Goal: Task Accomplishment & Management: Manage account settings

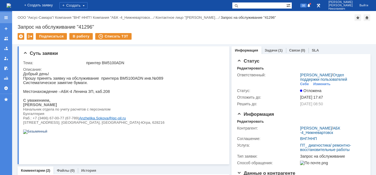
click at [7, 18] on div at bounding box center [6, 17] width 4 height 4
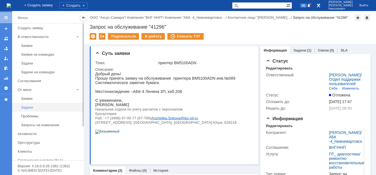
click at [28, 106] on div "Задачи" at bounding box center [50, 107] width 59 height 4
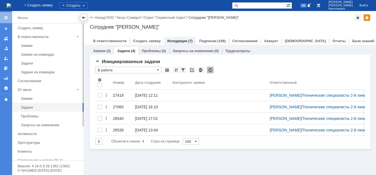
click at [84, 17] on div at bounding box center [83, 17] width 4 height 4
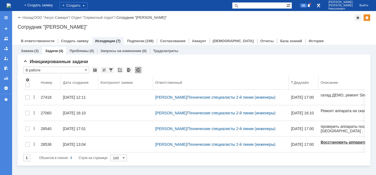
drag, startPoint x: 190, startPoint y: 81, endPoint x: 148, endPoint y: 84, distance: 41.7
click at [148, 84] on body "Идет загрузка, пожалуйста, подождите. На домашнюю + Создать заявку Создать 98 К…" at bounding box center [188, 87] width 376 height 175
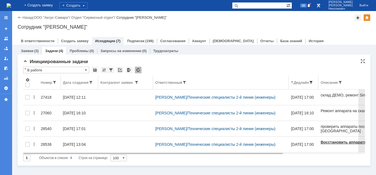
click at [313, 81] on span at bounding box center [311, 82] width 4 height 4
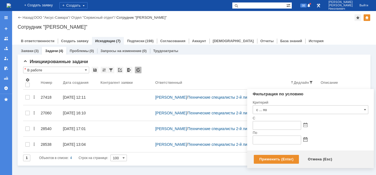
click at [305, 127] on span at bounding box center [305, 125] width 4 height 4
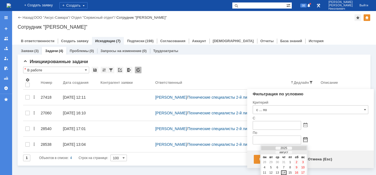
scroll to position [17, 0]
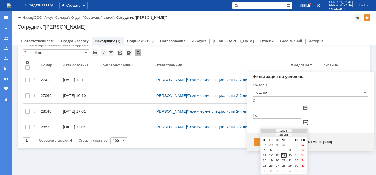
drag, startPoint x: 285, startPoint y: 154, endPoint x: 272, endPoint y: 154, distance: 13.2
click at [285, 154] on div "14" at bounding box center [284, 155] width 6 height 5
type input "14.08.2025 23:59"
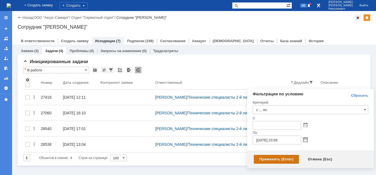
click at [261, 156] on div "Применить (Enter)" at bounding box center [276, 159] width 45 height 9
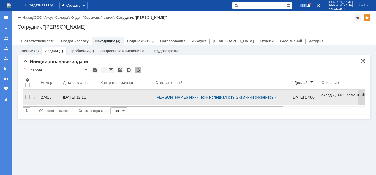
click at [48, 96] on div "27418" at bounding box center [50, 97] width 18 height 4
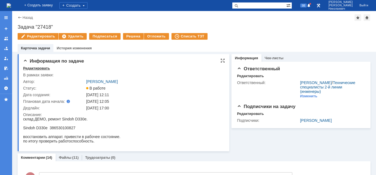
click at [34, 67] on div "Редактировать" at bounding box center [36, 68] width 27 height 4
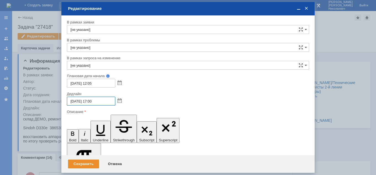
click at [71, 101] on input "01.08.2025 17:00" at bounding box center [91, 101] width 48 height 9
type input "30.08.2025 17:00"
click at [80, 165] on div "Сохранить" at bounding box center [83, 163] width 31 height 9
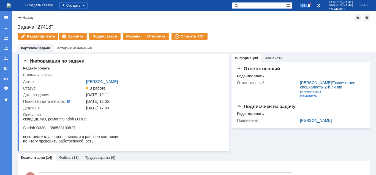
click at [254, 4] on input "text" at bounding box center [259, 5] width 54 height 7
paste input "28471"
type input "28471"
click at [239, 6] on span at bounding box center [235, 5] width 7 height 7
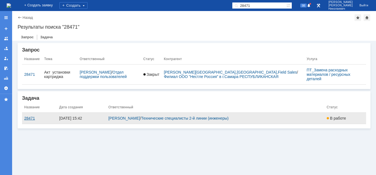
click at [25, 116] on div "28471" at bounding box center [39, 118] width 31 height 4
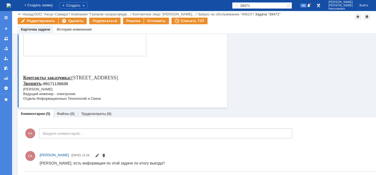
scroll to position [436, 0]
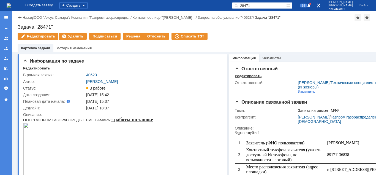
click at [241, 75] on div "Редактировать" at bounding box center [248, 76] width 27 height 4
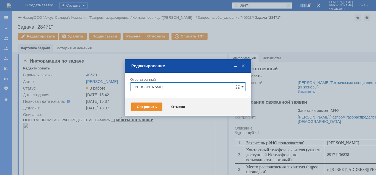
drag, startPoint x: 159, startPoint y: 84, endPoint x: 120, endPoint y: 86, distance: 39.1
click at [130, 86] on input "Кубышкин Александр Анатольевич" at bounding box center [188, 86] width 116 height 9
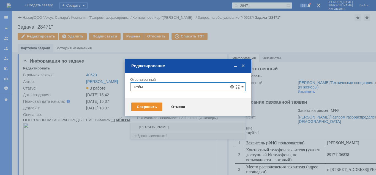
click at [144, 128] on span "Кубышкин Александр Анатольевич" at bounding box center [188, 127] width 108 height 4
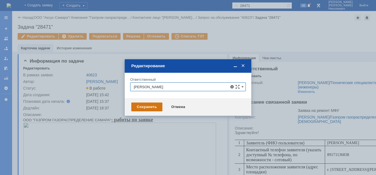
type input "Кубышкин Александр Анатольевич"
click at [141, 109] on div "Сохранить" at bounding box center [146, 106] width 31 height 9
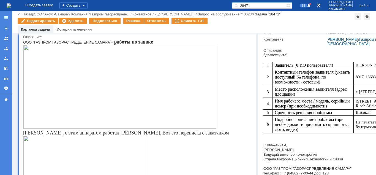
scroll to position [84, 0]
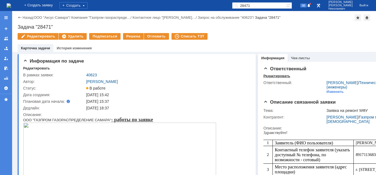
click at [276, 76] on div "Редактировать" at bounding box center [276, 76] width 27 height 4
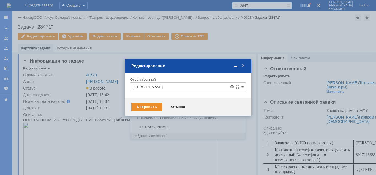
drag, startPoint x: 181, startPoint y: 128, endPoint x: 159, endPoint y: 121, distance: 22.5
click at [180, 128] on span "[PERSON_NAME]" at bounding box center [188, 127] width 108 height 4
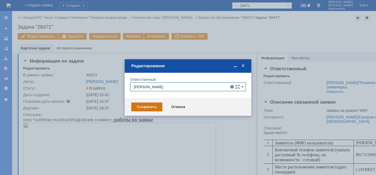
type input "[PERSON_NAME]"
click at [146, 107] on div "Сохранить" at bounding box center [146, 106] width 31 height 9
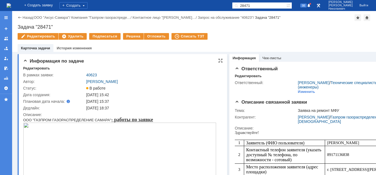
scroll to position [0, 0]
click at [38, 68] on div "Редактировать" at bounding box center [36, 68] width 27 height 4
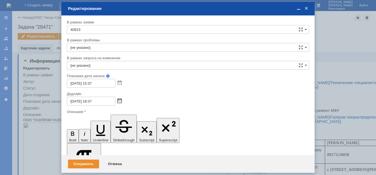
click at [119, 100] on span at bounding box center [120, 101] width 4 height 4
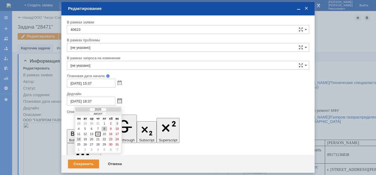
click at [80, 139] on div "18" at bounding box center [79, 139] width 6 height 5
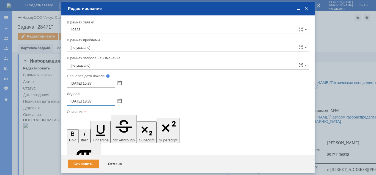
click at [91, 101] on input "18.08.2025 18:37" at bounding box center [91, 101] width 48 height 9
drag, startPoint x: 99, startPoint y: 100, endPoint x: 95, endPoint y: 102, distance: 4.6
click at [95, 102] on input "18.08.2025 17:37" at bounding box center [91, 101] width 48 height 9
type input "18.08.2025 17:00"
click at [90, 163] on div "Сохранить" at bounding box center [83, 163] width 31 height 9
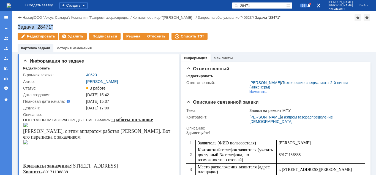
drag, startPoint x: 17, startPoint y: 26, endPoint x: 61, endPoint y: 25, distance: 43.8
click at [61, 25] on div "Назад | ООО "Аксус-Самара" / Компания "Газпром газораспреде… / Контактное лицо …" at bounding box center [194, 31] width 364 height 41
copy div "Задача "28471""
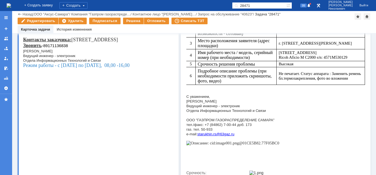
scroll to position [112, 0]
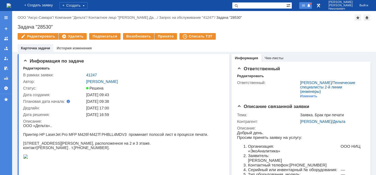
click at [307, 6] on span "98" at bounding box center [303, 6] width 6 height 4
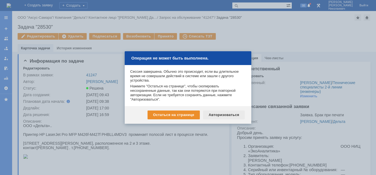
click at [223, 115] on div "Авторизоваться" at bounding box center [224, 114] width 42 height 9
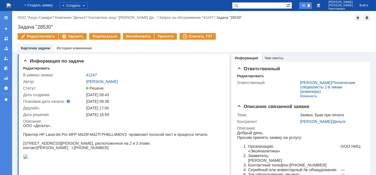
click at [307, 5] on span "98" at bounding box center [303, 6] width 6 height 4
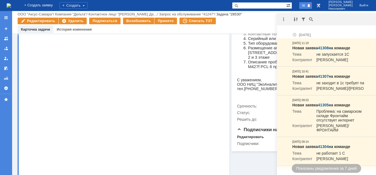
scroll to position [247, 0]
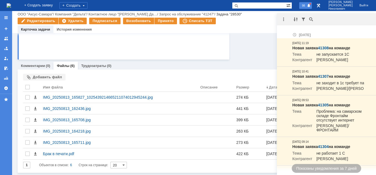
click at [307, 6] on span "98" at bounding box center [303, 6] width 6 height 4
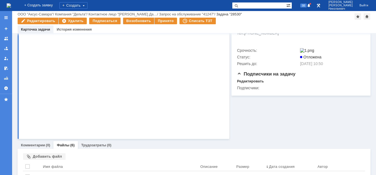
scroll to position [225, 0]
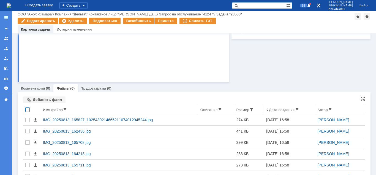
click at [28, 110] on div at bounding box center [27, 109] width 4 height 4
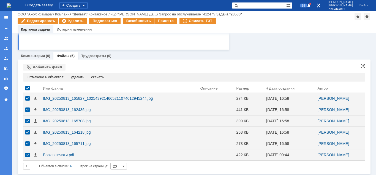
scroll to position [258, 0]
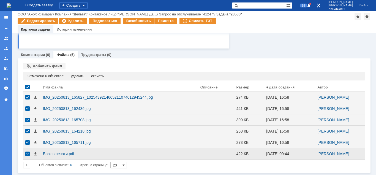
click at [27, 111] on div at bounding box center [27, 108] width 4 height 4
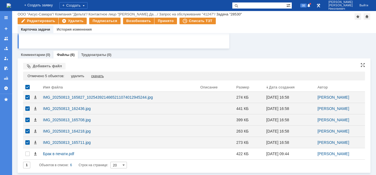
click at [102, 76] on div "скачать" at bounding box center [97, 76] width 13 height 4
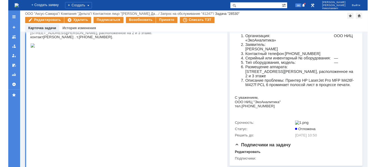
scroll to position [0, 0]
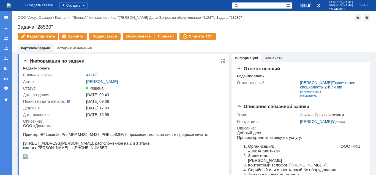
drag, startPoint x: 100, startPoint y: 72, endPoint x: 83, endPoint y: 74, distance: 16.6
click at [83, 74] on tr "В рамках заявки: 41247" at bounding box center [123, 75] width 200 height 7
drag, startPoint x: 83, startPoint y: 74, endPoint x: 104, endPoint y: 74, distance: 21.2
click at [104, 74] on tr "В рамках заявки: 41247" at bounding box center [123, 75] width 200 height 7
copy link "41247"
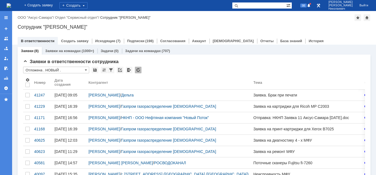
click at [260, 6] on input "text" at bounding box center [259, 5] width 54 height 7
type input "k"
type input "Леком"
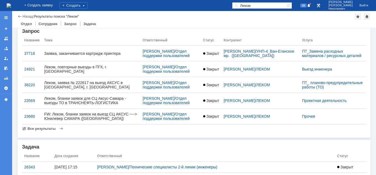
scroll to position [152, 0]
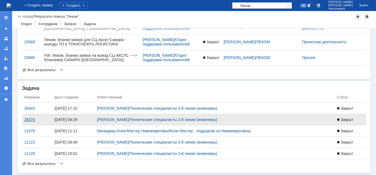
click at [28, 120] on div "28370" at bounding box center [37, 119] width 26 height 4
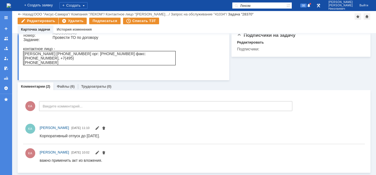
scroll to position [104, 0]
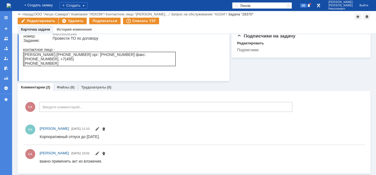
click at [320, 25] on div "Редактировать Удалить Подписаться Списать ТЗТ" at bounding box center [186, 22] width 337 height 8
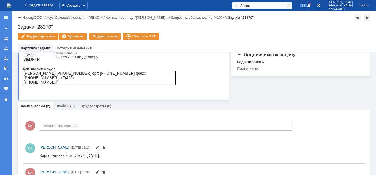
scroll to position [0, 0]
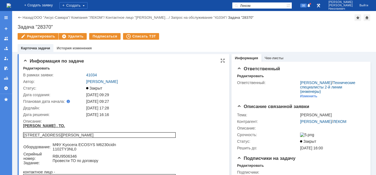
drag, startPoint x: 81, startPoint y: 72, endPoint x: 100, endPoint y: 75, distance: 19.7
click at [103, 73] on tr "В рамках заявки: 41034" at bounding box center [123, 75] width 200 height 7
drag, startPoint x: 102, startPoint y: 75, endPoint x: 86, endPoint y: 75, distance: 16.0
click at [86, 75] on td "41034" at bounding box center [154, 75] width 138 height 7
copy link "41034"
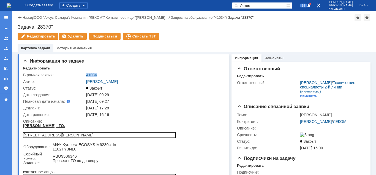
click at [91, 75] on link "41034" at bounding box center [91, 75] width 11 height 4
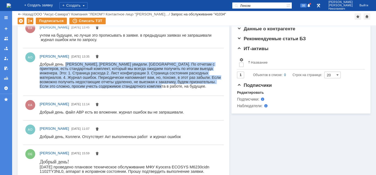
drag, startPoint x: 65, startPoint y: 64, endPoint x: 178, endPoint y: 87, distance: 115.1
click at [178, 87] on div "Добрый день. [PERSON_NAME], [PERSON_NAME] увидели. [GEOGRAPHIC_DATA]. По отчета…" at bounding box center [131, 75] width 182 height 26
copy div "Александр, Акт увидели. Спасибо. По отчетам с принтеров, есть стандартный компл…"
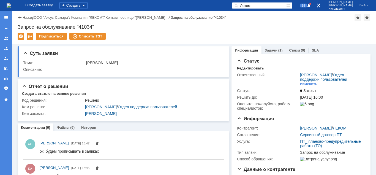
click at [267, 49] on link "Задачи" at bounding box center [271, 50] width 13 height 4
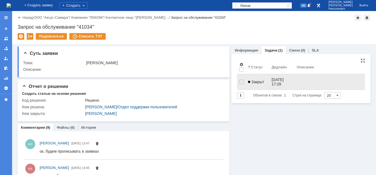
click at [255, 80] on span "Закрыт" at bounding box center [256, 82] width 16 height 4
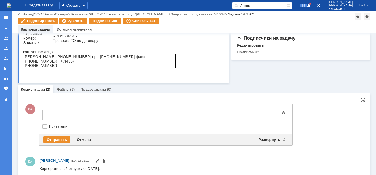
click at [57, 112] on body at bounding box center [87, 114] width 83 height 9
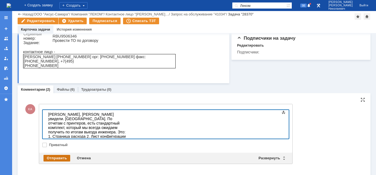
click at [62, 156] on div "Отправить" at bounding box center [56, 158] width 27 height 7
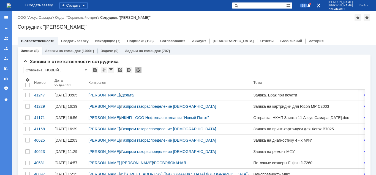
click at [251, 6] on input "text" at bounding box center [259, 5] width 54 height 7
drag, startPoint x: 261, startPoint y: 6, endPoint x: 224, endPoint y: 12, distance: 36.9
click at [232, 9] on input "Задача "28317"" at bounding box center [259, 5] width 54 height 7
type input ""28317""
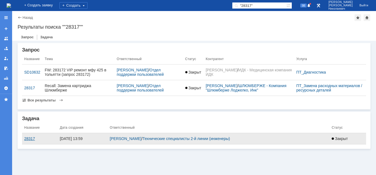
click at [33, 138] on div "28317" at bounding box center [39, 138] width 31 height 4
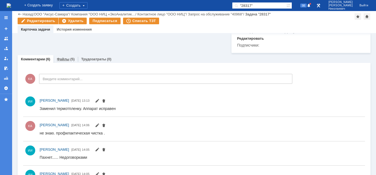
click at [66, 60] on link "Файлы" at bounding box center [63, 59] width 13 height 4
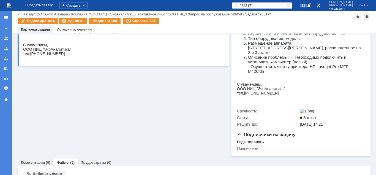
scroll to position [209, 0]
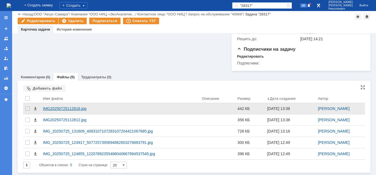
click at [77, 108] on div "IMG20250725112816.jpg" at bounding box center [120, 108] width 154 height 4
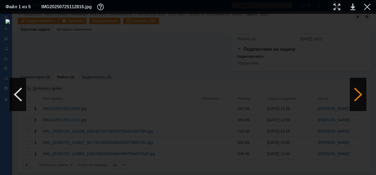
click at [356, 97] on div at bounding box center [358, 94] width 17 height 33
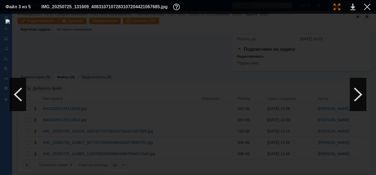
click at [335, 7] on div at bounding box center [337, 7] width 7 height 7
drag, startPoint x: 191, startPoint y: 172, endPoint x: 275, endPoint y: 94, distance: 115.5
click at [199, 170] on div at bounding box center [188, 94] width 376 height 161
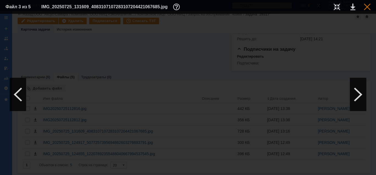
click at [366, 6] on div at bounding box center [367, 7] width 7 height 7
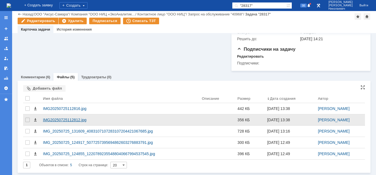
click at [77, 118] on div "IMG20250725112812.jpg" at bounding box center [120, 120] width 154 height 4
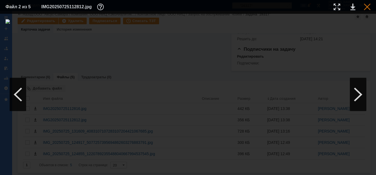
drag, startPoint x: 368, startPoint y: 9, endPoint x: 272, endPoint y: 55, distance: 106.5
click at [367, 9] on div at bounding box center [367, 7] width 7 height 7
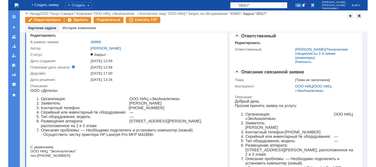
scroll to position [0, 0]
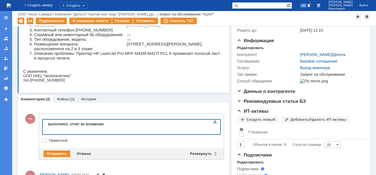
scroll to position [56, 0]
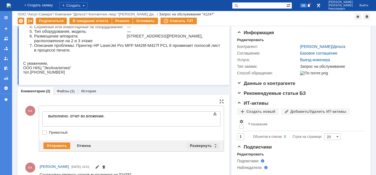
click at [208, 145] on div "Развернуть" at bounding box center [203, 145] width 33 height 7
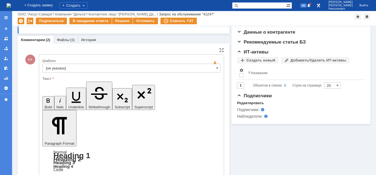
scroll to position [140, 0]
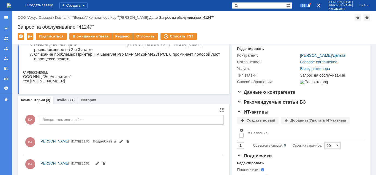
scroll to position [0, 0]
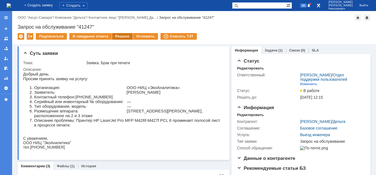
click at [116, 37] on div "Решено" at bounding box center [122, 36] width 21 height 7
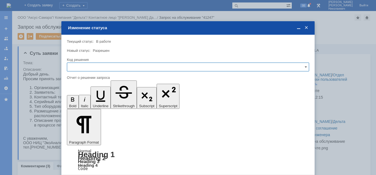
drag, startPoint x: 96, startPoint y: 67, endPoint x: 94, endPoint y: 71, distance: 4.1
click at [95, 67] on input "text" at bounding box center [188, 66] width 242 height 9
click at [80, 101] on div "Решено" at bounding box center [188, 104] width 242 height 9
type input "Решено"
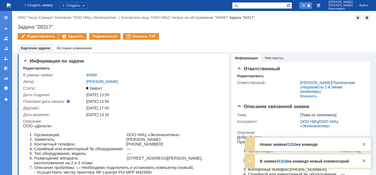
click at [307, 6] on span "98" at bounding box center [303, 6] width 6 height 4
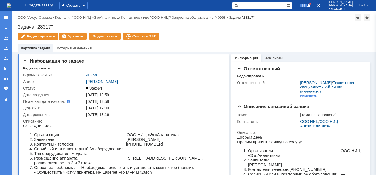
click at [251, 5] on input "text" at bounding box center [259, 5] width 54 height 7
paste input "37673"
type input "37673"
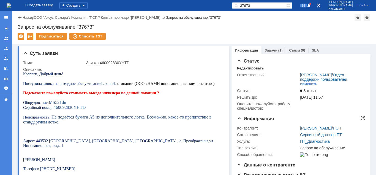
click at [341, 128] on link "ПСП" at bounding box center [337, 128] width 8 height 4
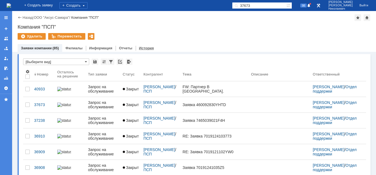
click at [144, 49] on link "История" at bounding box center [146, 48] width 15 height 4
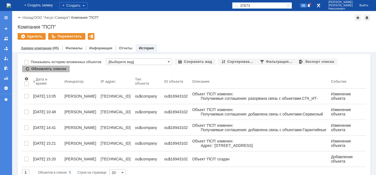
click at [49, 48] on link "Заявки компании" at bounding box center [36, 48] width 31 height 4
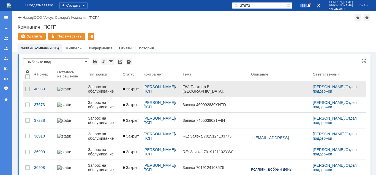
click at [41, 88] on div "40933" at bounding box center [43, 89] width 19 height 4
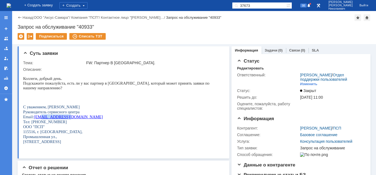
drag, startPoint x: 62, startPoint y: 120, endPoint x: 42, endPoint y: 119, distance: 19.8
click at [42, 119] on p "Email: ac@psprinting.ru" at bounding box center [123, 116] width 200 height 5
copy link "psprinting.ru"
click at [132, 108] on p "С уважением, Таранова Ирина" at bounding box center [123, 106] width 200 height 5
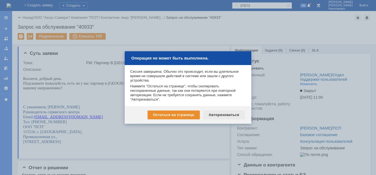
click at [220, 115] on div "Авторизоваться" at bounding box center [224, 114] width 42 height 9
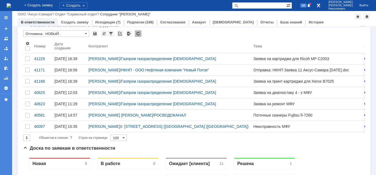
scroll to position [28, 0]
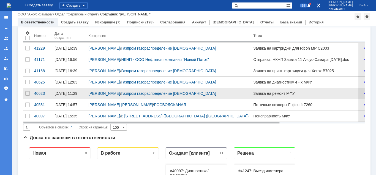
click at [40, 96] on div "40623" at bounding box center [42, 93] width 16 height 4
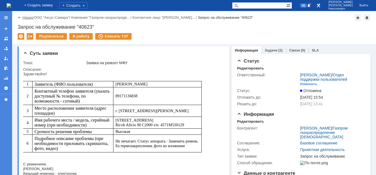
click at [23, 18] on link "Назад" at bounding box center [28, 17] width 10 height 4
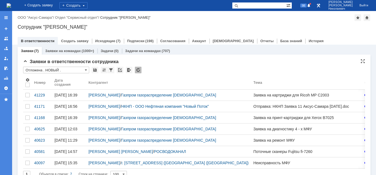
click at [42, 70] on input "Отложена . НОВЫЙ ." at bounding box center [56, 70] width 66 height 7
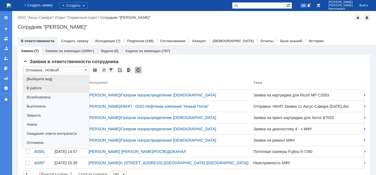
click at [37, 88] on span "В работе" at bounding box center [56, 88] width 59 height 4
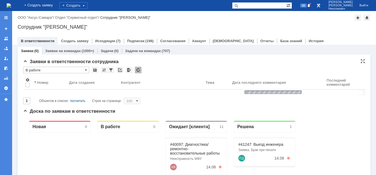
type input "В работе"
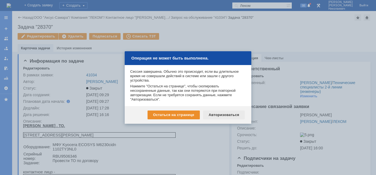
click at [221, 115] on div "Авторизоваться" at bounding box center [224, 114] width 42 height 9
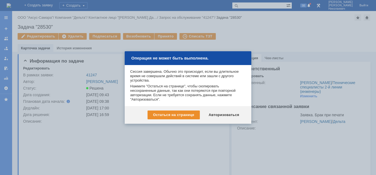
click at [213, 113] on div "Авторизоваться" at bounding box center [224, 114] width 42 height 9
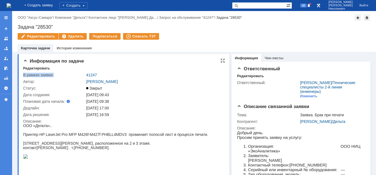
drag, startPoint x: 101, startPoint y: 73, endPoint x: 84, endPoint y: 73, distance: 16.5
click at [84, 73] on tr "В рамках заявки: 41247" at bounding box center [123, 75] width 200 height 7
copy div "В рамках заявки:"
click at [312, 6] on div "98" at bounding box center [305, 5] width 13 height 7
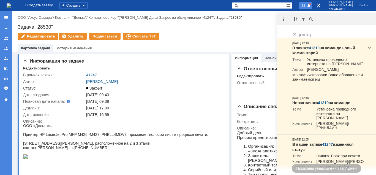
click at [307, 6] on span "98" at bounding box center [303, 6] width 6 height 4
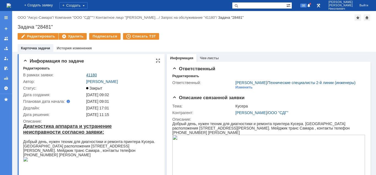
click at [89, 74] on link "41180" at bounding box center [91, 75] width 11 height 4
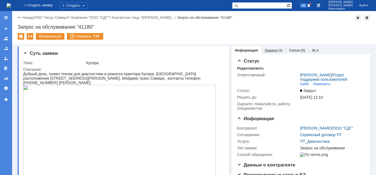
click at [265, 48] on link "Задачи" at bounding box center [271, 50] width 13 height 4
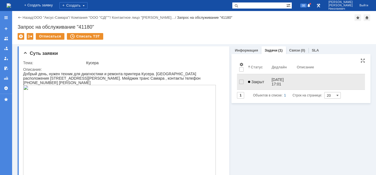
click at [259, 80] on span "Закрыт" at bounding box center [256, 82] width 16 height 4
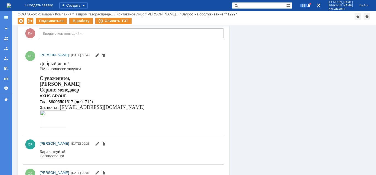
scroll to position [219, 0]
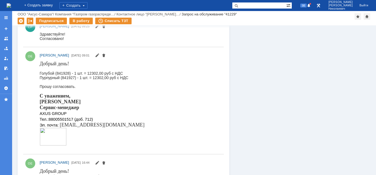
scroll to position [337, 0]
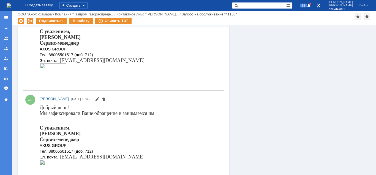
scroll to position [440, 0]
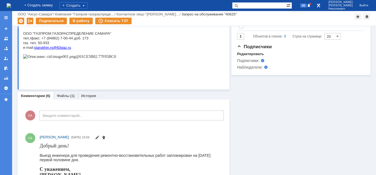
scroll to position [149, 0]
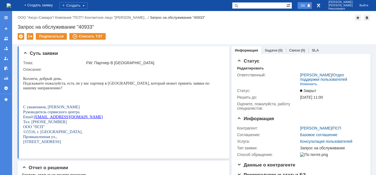
click at [307, 7] on span "100" at bounding box center [303, 6] width 8 height 4
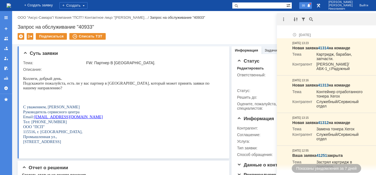
drag, startPoint x: 314, startPoint y: 7, endPoint x: 312, endPoint y: 4, distance: 4.1
click at [311, 7] on span at bounding box center [309, 6] width 4 height 4
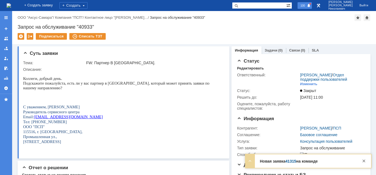
click at [307, 5] on span "100" at bounding box center [303, 6] width 8 height 4
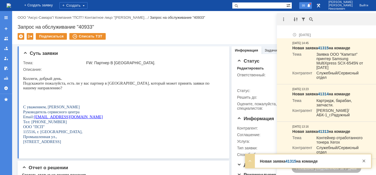
click at [307, 5] on span "99" at bounding box center [303, 6] width 6 height 4
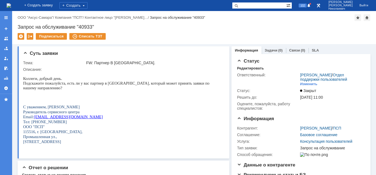
click at [263, 6] on input "text" at bounding box center [259, 5] width 54 height 7
paste input "28471"
type input "28471"
click at [239, 7] on span at bounding box center [235, 5] width 7 height 7
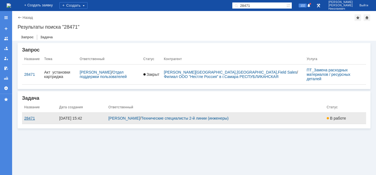
click at [26, 116] on div "28471" at bounding box center [39, 118] width 31 height 4
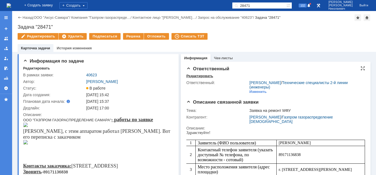
click at [198, 76] on div "Редактировать" at bounding box center [199, 76] width 27 height 4
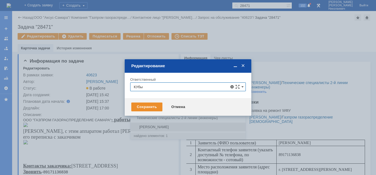
click at [170, 123] on div "Кубышкин Александр Анатольевич" at bounding box center [187, 127] width 115 height 9
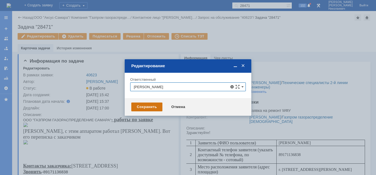
type input "Кубышкин Александр Анатольевич"
click at [148, 108] on div "Сохранить" at bounding box center [146, 106] width 31 height 9
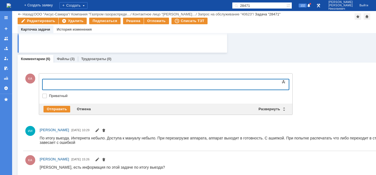
click at [55, 85] on div at bounding box center [87, 83] width 78 height 4
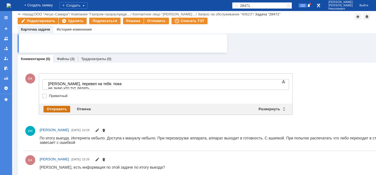
click at [45, 110] on div "Отправить" at bounding box center [56, 109] width 27 height 7
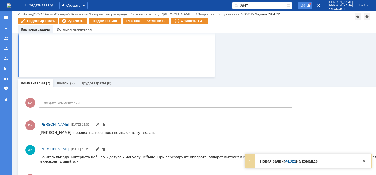
click at [307, 5] on span "100" at bounding box center [303, 6] width 8 height 4
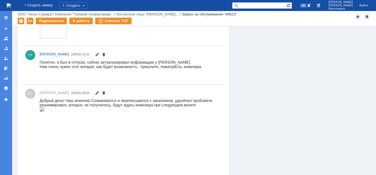
scroll to position [84, 0]
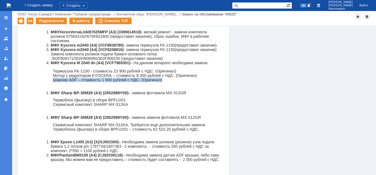
drag, startPoint x: 53, startPoint y: 85, endPoint x: 175, endPoint y: 85, distance: 121.7
click at [175, 82] on p "Шарнир ADF – стоимость 1 600 рублей с НДС. (Оригинал)" at bounding box center [137, 79] width 168 height 4
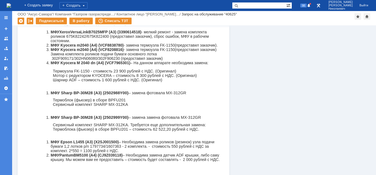
click at [115, 86] on p at bounding box center [137, 84] width 168 height 4
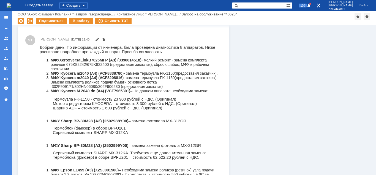
scroll to position [450, 0]
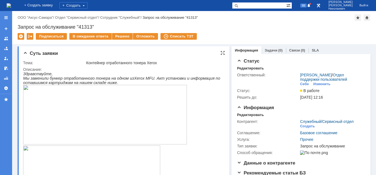
scroll to position [84, 0]
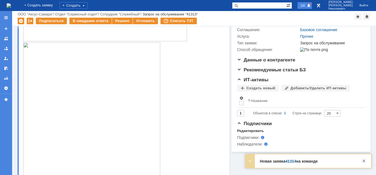
click at [307, 7] on span "100" at bounding box center [303, 6] width 8 height 4
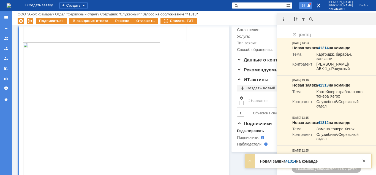
click at [307, 7] on span "99" at bounding box center [303, 6] width 6 height 4
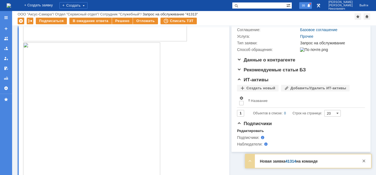
click at [307, 5] on span "99" at bounding box center [303, 6] width 6 height 4
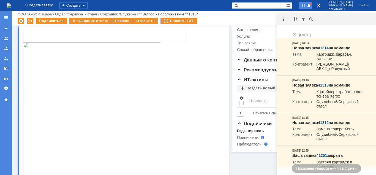
click at [307, 6] on span "99" at bounding box center [303, 6] width 6 height 4
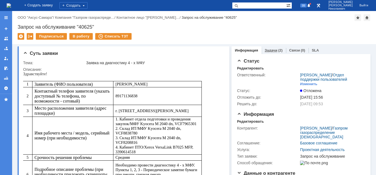
click at [272, 51] on link "Задачи" at bounding box center [271, 50] width 13 height 4
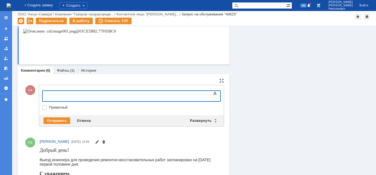
click at [56, 92] on body at bounding box center [87, 95] width 83 height 9
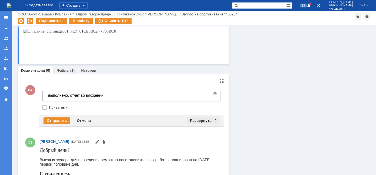
click at [206, 121] on div "Развернуть" at bounding box center [203, 120] width 33 height 7
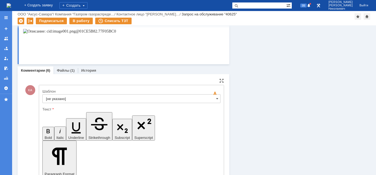
scroll to position [281, 0]
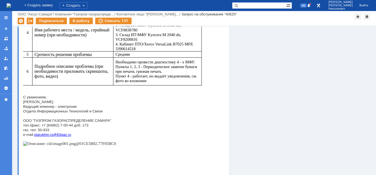
scroll to position [0, 0]
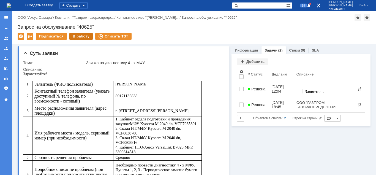
click at [83, 37] on div "В работу" at bounding box center [80, 36] width 23 height 7
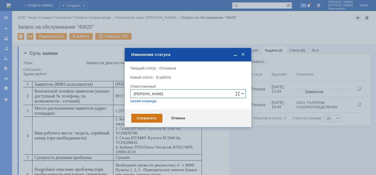
click at [154, 117] on div "Сохранить" at bounding box center [146, 118] width 31 height 9
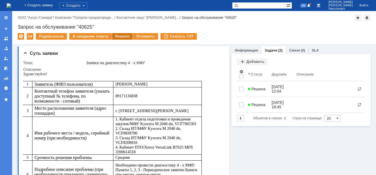
click at [118, 36] on div "Решено" at bounding box center [122, 36] width 21 height 7
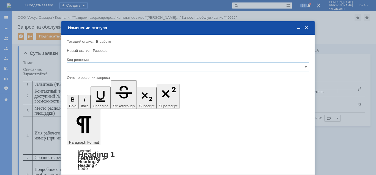
click at [99, 67] on input "text" at bounding box center [188, 66] width 242 height 9
click at [81, 101] on div "Решено" at bounding box center [188, 104] width 242 height 9
type input "Решено"
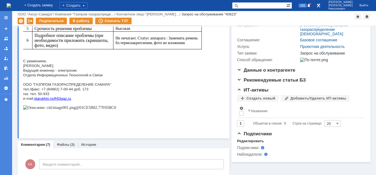
drag, startPoint x: 27, startPoint y: 67, endPoint x: 72, endPoint y: 67, distance: 44.9
click at [72, 67] on p "[PERSON_NAME] инженер - электроник" at bounding box center [112, 67] width 179 height 9
drag, startPoint x: 42, startPoint y: 91, endPoint x: 95, endPoint y: 90, distance: 52.6
click at [95, 90] on p "тел./факс: +7 (84862) 7-00-44 доб. 173 газ. тел. 50-933 e - mail : starukhin . …" at bounding box center [112, 94] width 179 height 14
copy span "+7 (84862) 7-00-44 доб. 173"
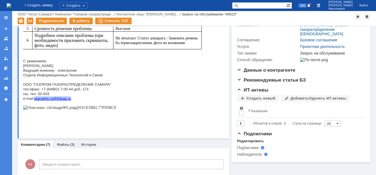
drag, startPoint x: 74, startPoint y: 101, endPoint x: 36, endPoint y: 104, distance: 38.1
click at [36, 101] on p "тел./факс: +7 (84862) 7-00-44 доб. 173 газ. тел. 50-933 e - mail : starukhin . …" at bounding box center [112, 94] width 179 height 14
copy link "starukhin . rs @63 gaz . ru"
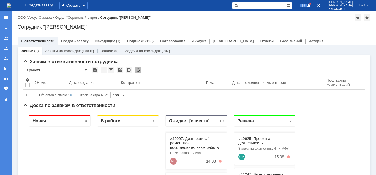
click at [256, 7] on input "text" at bounding box center [259, 5] width 54 height 7
type input "40933"
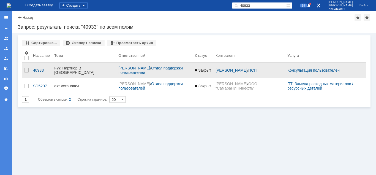
click at [39, 69] on div "40933" at bounding box center [41, 70] width 17 height 4
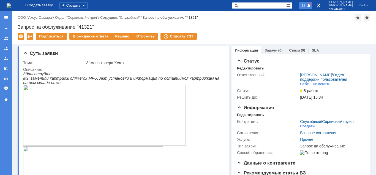
click at [307, 6] on span "99" at bounding box center [303, 6] width 6 height 4
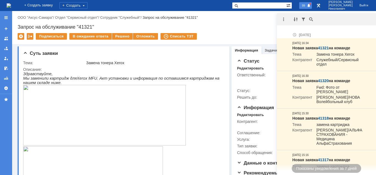
drag, startPoint x: 255, startPoint y: 5, endPoint x: 245, endPoint y: 6, distance: 10.3
click at [253, 5] on input "text" at bounding box center [259, 5] width 54 height 7
paste input "ЗАЯВКА НА РЕМОНТ ОРГТЕХНИКИ № 68"
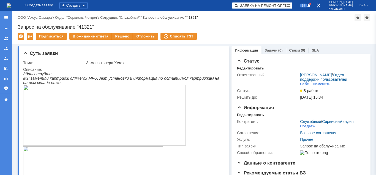
scroll to position [0, 24]
type input "ЗАЯВКА НА РЕМОНТ ОРГТЕХНИКИ № 68"
click at [239, 6] on span at bounding box center [235, 5] width 7 height 7
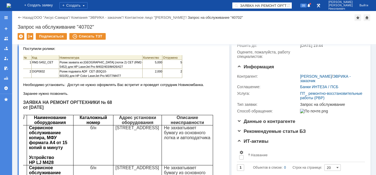
scroll to position [56, 0]
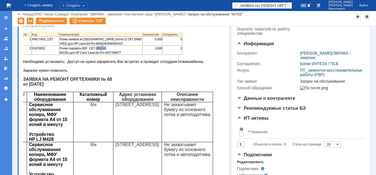
drag, startPoint x: 96, startPoint y: 54, endPoint x: 105, endPoint y: 54, distance: 8.3
click at [105, 54] on span "Ролик подхвата ADF CET (B3Q10-60105) для HP Color LaserJet Pro M377/M477" at bounding box center [90, 51] width 61 height 8
click at [33, 50] on p "DGP0832" at bounding box center [45, 48] width 27 height 4
copy span "DGP0832"
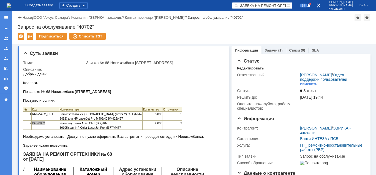
click at [273, 51] on link "Задачи" at bounding box center [271, 50] width 13 height 4
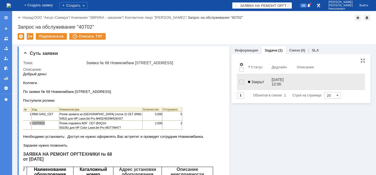
click at [258, 77] on link "Закрыт" at bounding box center [257, 81] width 23 height 11
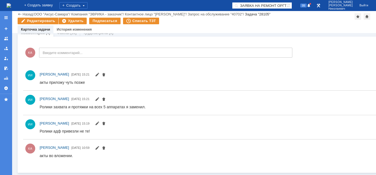
scroll to position [491, 0]
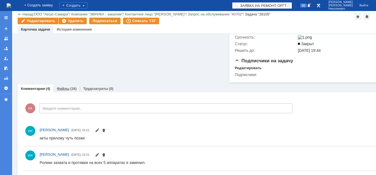
click at [69, 90] on div "Файлы (16)" at bounding box center [67, 89] width 20 height 4
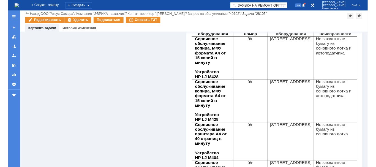
scroll to position [197, 0]
